Goal: Task Accomplishment & Management: Manage account settings

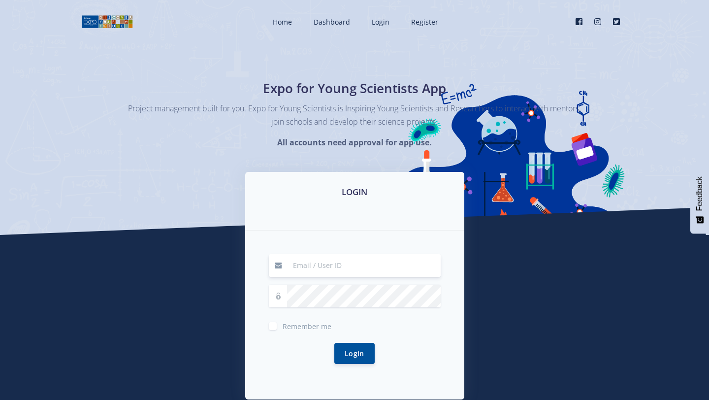
click at [372, 268] on input at bounding box center [364, 265] width 154 height 23
click at [371, 272] on input at bounding box center [364, 265] width 154 height 23
click at [343, 353] on button "Login" at bounding box center [354, 352] width 40 height 21
click at [301, 271] on input at bounding box center [364, 265] width 154 height 23
click at [345, 21] on span "Dashboard" at bounding box center [332, 21] width 36 height 9
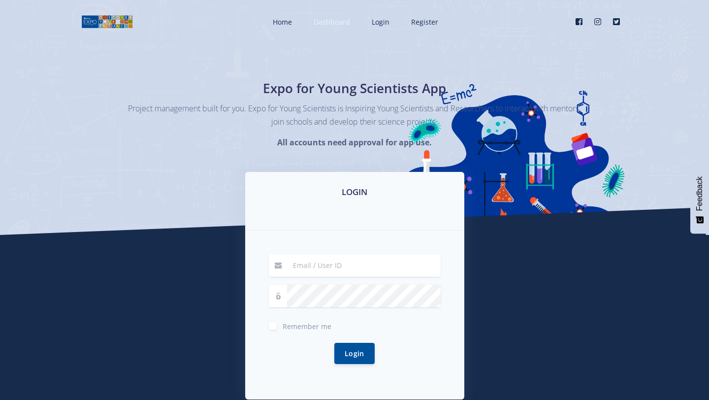
click at [345, 30] on link "Dashboard" at bounding box center [331, 22] width 54 height 26
type input "ludumila romao"
click at [353, 353] on button "Login" at bounding box center [354, 352] width 40 height 21
